Goal: Task Accomplishment & Management: Use online tool/utility

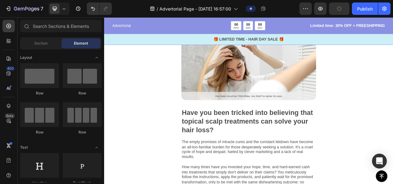
scroll to position [155, 0]
click at [323, 6] on icon "button" at bounding box center [320, 9] width 6 height 6
click at [308, 9] on icon "button" at bounding box center [306, 9] width 6 height 6
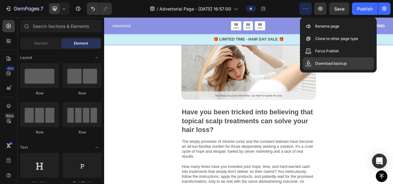
click at [322, 62] on p "Download backup" at bounding box center [331, 63] width 32 height 6
click at [159, 103] on div "Image Have you been tricked into believing that topical scalp treatments can so…" at bounding box center [289, 180] width 371 height 318
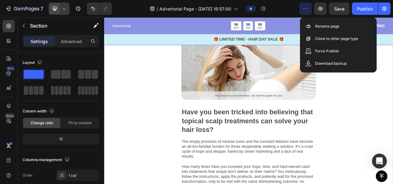
click at [65, 8] on icon at bounding box center [64, 9] width 6 height 6
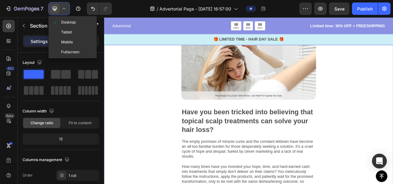
click at [65, 8] on icon at bounding box center [64, 9] width 6 height 6
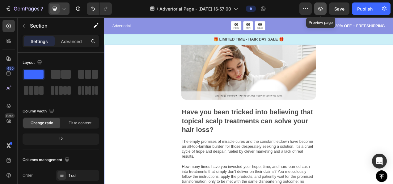
click at [323, 9] on icon "button" at bounding box center [320, 9] width 6 height 6
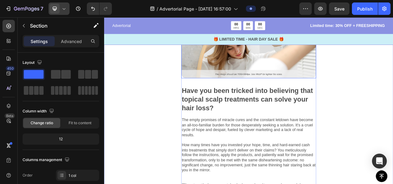
scroll to position [185, 0]
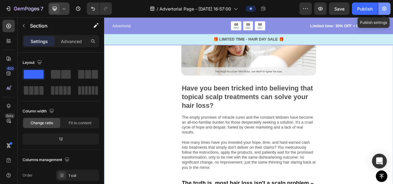
click at [383, 9] on icon "button" at bounding box center [384, 9] width 6 height 6
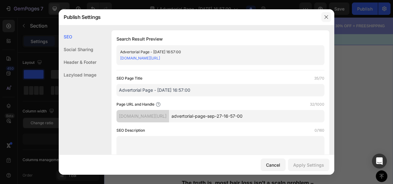
click at [325, 20] on button "button" at bounding box center [326, 17] width 10 height 10
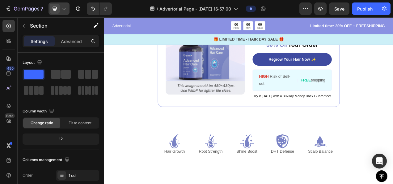
scroll to position [1205, 0]
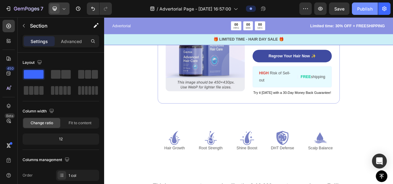
click at [365, 9] on div "Publish" at bounding box center [364, 9] width 15 height 6
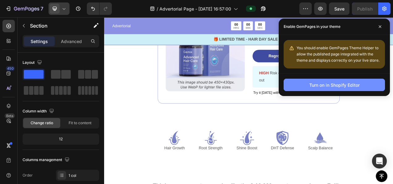
click at [334, 85] on div "Turn on in Shopify Editor" at bounding box center [334, 85] width 50 height 6
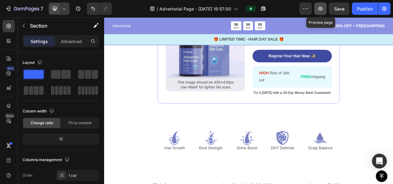
click at [321, 8] on icon "button" at bounding box center [320, 9] width 6 height 6
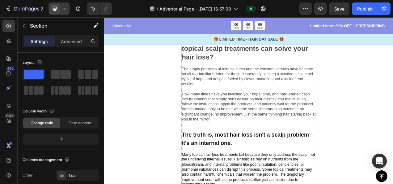
scroll to position [93, 0]
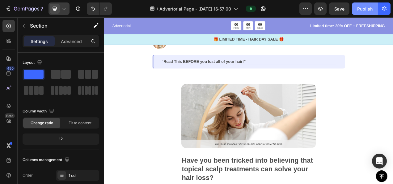
click at [362, 11] on div "Publish" at bounding box center [364, 9] width 15 height 6
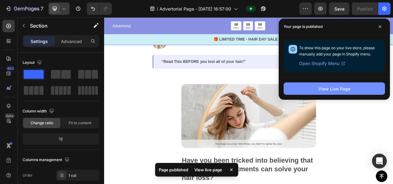
click at [338, 91] on div "View Live Page" at bounding box center [334, 88] width 32 height 6
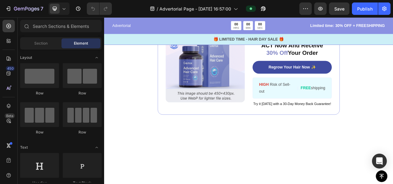
scroll to position [1113, 0]
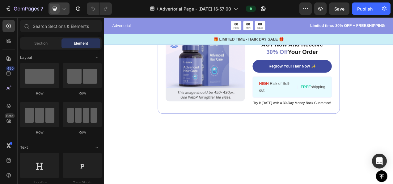
click at [65, 8] on icon at bounding box center [64, 9] width 3 height 2
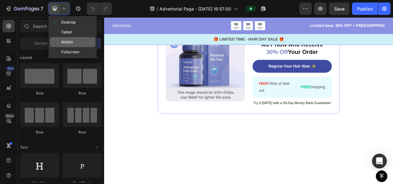
click at [73, 40] on span "Mobile" at bounding box center [67, 42] width 12 height 6
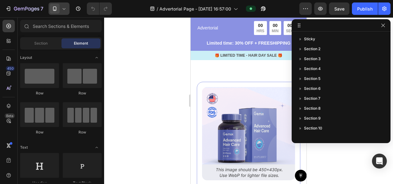
scroll to position [1097, 0]
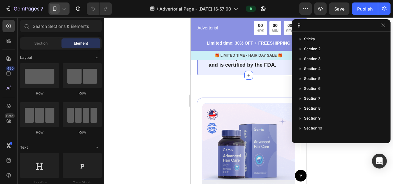
click at [176, 96] on div at bounding box center [248, 100] width 289 height 166
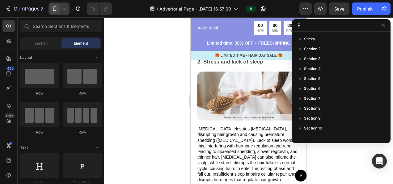
scroll to position [602, 0]
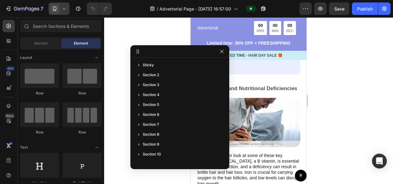
drag, startPoint x: 353, startPoint y: 27, endPoint x: 131, endPoint y: 49, distance: 223.3
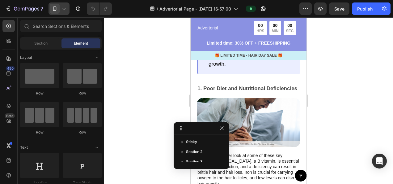
drag, startPoint x: 131, startPoint y: 46, endPoint x: 190, endPoint y: 127, distance: 100.1
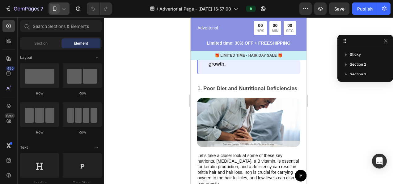
drag, startPoint x: 192, startPoint y: 127, endPoint x: 367, endPoint y: 40, distance: 195.4
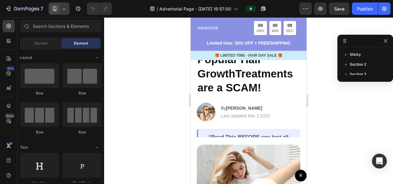
scroll to position [0, 0]
